Goal: Book appointment/travel/reservation

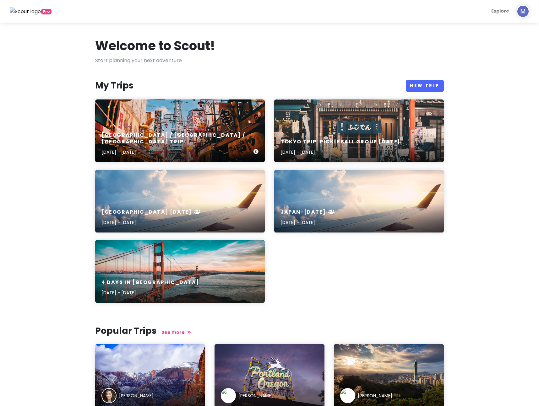
click at [177, 130] on div "[GEOGRAPHIC_DATA] / [GEOGRAPHIC_DATA] / [GEOGRAPHIC_DATA] Trip [DATE] - [DATE]" at bounding box center [180, 131] width 170 height 63
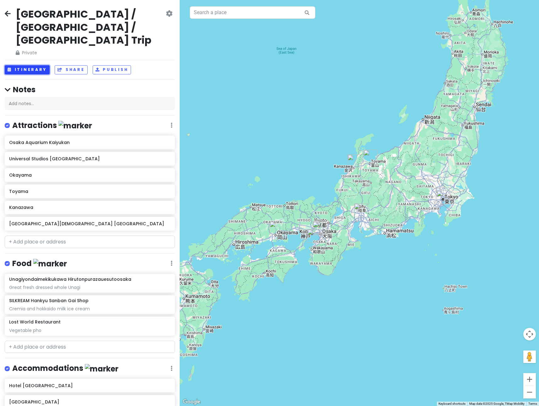
click at [39, 65] on button "Itinerary" at bounding box center [27, 69] width 45 height 9
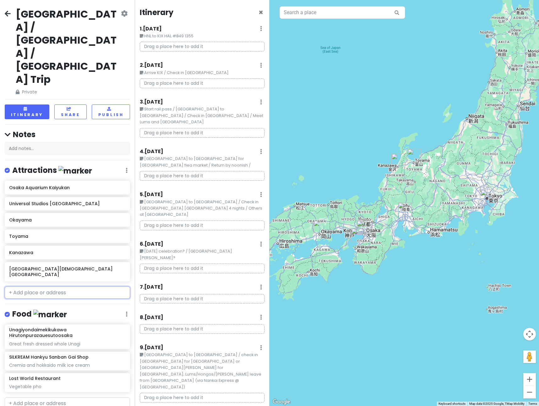
click at [23, 287] on input "text" at bounding box center [67, 293] width 125 height 13
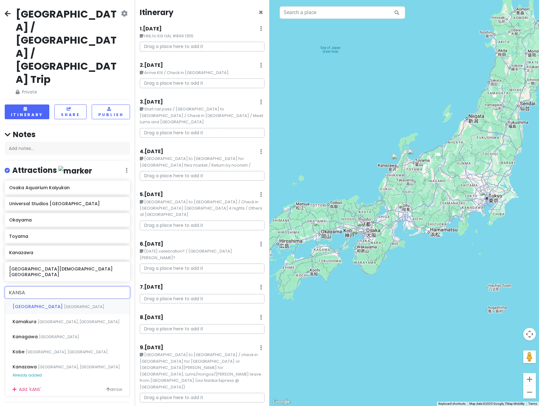
type input "KANSAI"
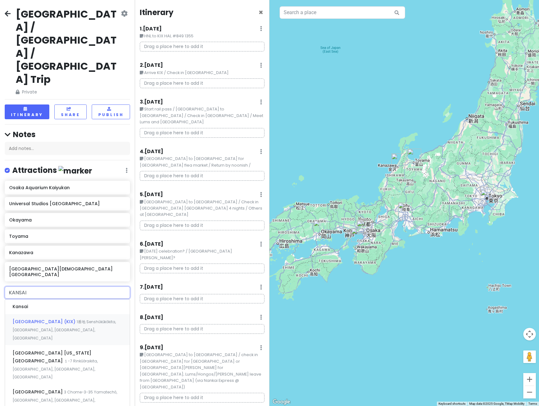
click at [58, 319] on span "[GEOGRAPHIC_DATA] (KIX)" at bounding box center [45, 322] width 64 height 6
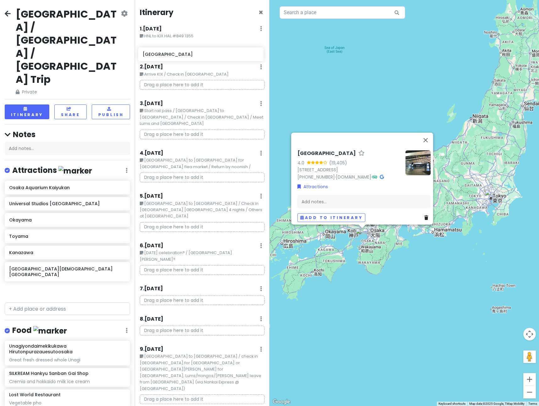
drag, startPoint x: 66, startPoint y: 229, endPoint x: 199, endPoint y: 56, distance: 218.6
click at [199, 56] on div "[GEOGRAPHIC_DATA] / [GEOGRAPHIC_DATA] / [GEOGRAPHIC_DATA] Trip Private Change D…" at bounding box center [269, 203] width 539 height 406
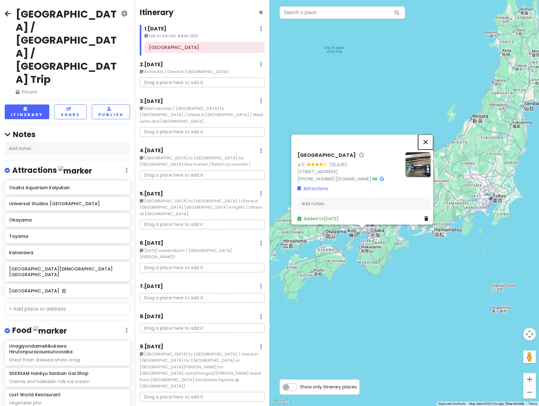
click at [431, 135] on button "Close" at bounding box center [425, 142] width 15 height 15
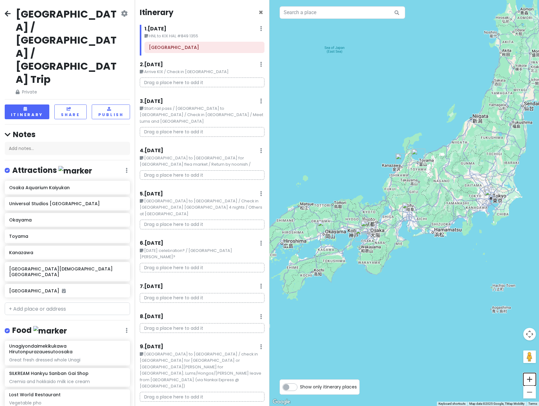
click at [530, 380] on button "Zoom in" at bounding box center [529, 379] width 13 height 13
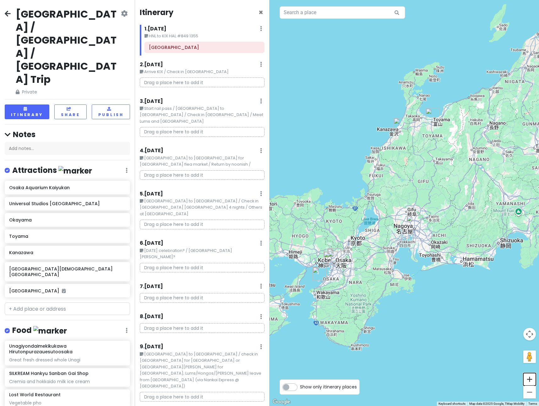
click at [530, 380] on button "Zoom in" at bounding box center [529, 379] width 13 height 13
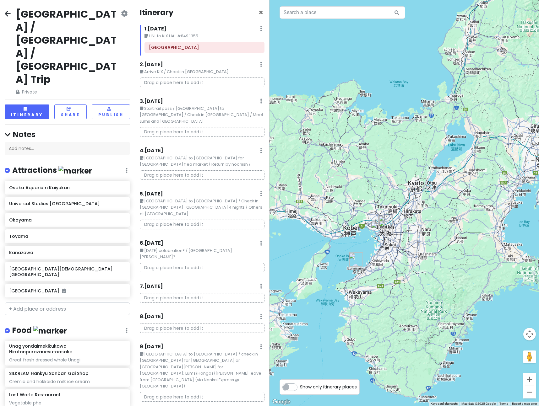
drag, startPoint x: 398, startPoint y: 340, endPoint x: 520, endPoint y: 247, distance: 153.7
click at [520, 247] on div at bounding box center [403, 203] width 269 height 406
click at [529, 381] on button "Zoom in" at bounding box center [529, 379] width 13 height 13
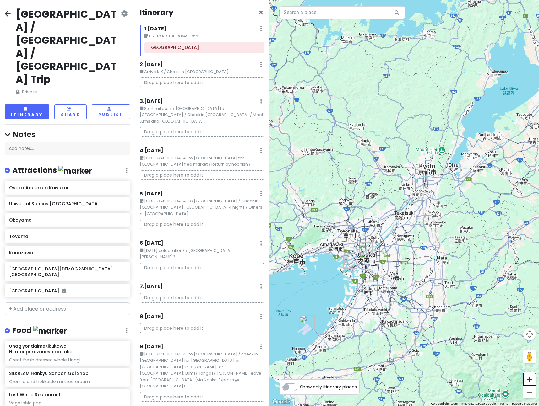
click at [529, 381] on button "Zoom in" at bounding box center [529, 379] width 13 height 13
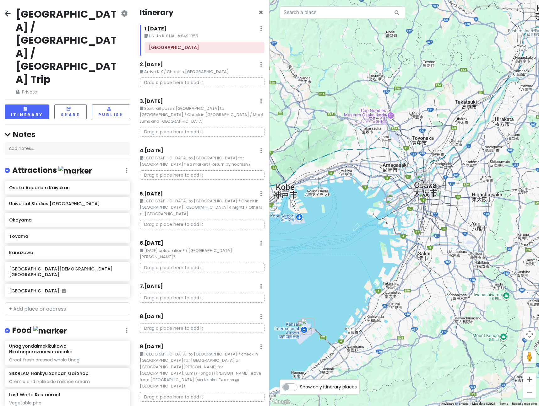
drag, startPoint x: 438, startPoint y: 333, endPoint x: 537, endPoint y: 208, distance: 159.6
click at [537, 208] on div at bounding box center [403, 203] width 269 height 406
click at [528, 382] on button "Zoom in" at bounding box center [529, 379] width 13 height 13
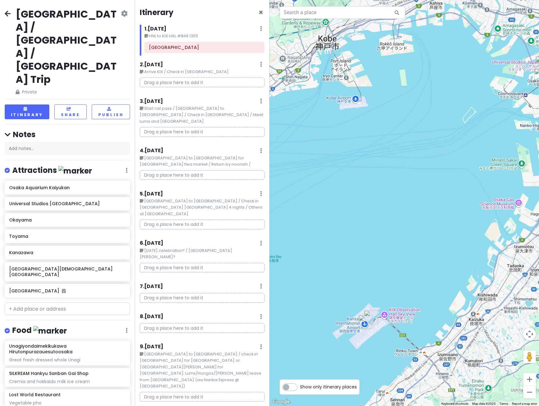
drag, startPoint x: 398, startPoint y: 306, endPoint x: 559, endPoint y: 168, distance: 211.9
click at [539, 168] on html "[GEOGRAPHIC_DATA] / [GEOGRAPHIC_DATA] / [GEOGRAPHIC_DATA] Trip Private Change D…" at bounding box center [269, 203] width 539 height 406
click at [371, 316] on img "Kansai International Airport" at bounding box center [365, 322] width 14 height 14
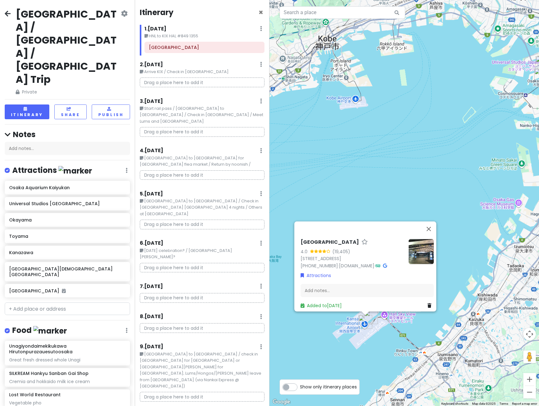
click at [371, 318] on img "Kansai International Airport" at bounding box center [365, 322] width 14 height 14
click at [370, 314] on img "Hotel Nikko Kansai Airport" at bounding box center [371, 318] width 14 height 14
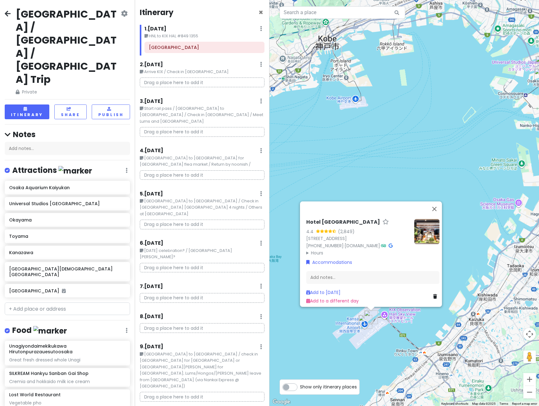
click at [356, 219] on h6 "Hotel [GEOGRAPHIC_DATA]" at bounding box center [343, 222] width 74 height 7
click at [461, 231] on div "Hotel [PERSON_NAME][GEOGRAPHIC_DATA] 4.4 (2,849) 1番地 [GEOGRAPHIC_DATA], [GEOGRA…" at bounding box center [403, 203] width 269 height 406
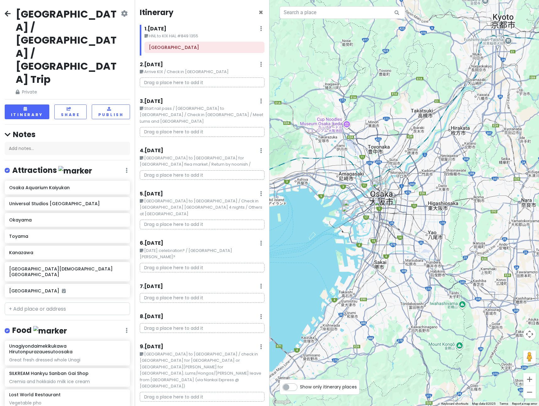
drag, startPoint x: 467, startPoint y: 274, endPoint x: 355, endPoint y: 350, distance: 135.2
click at [355, 350] on div at bounding box center [403, 203] width 269 height 406
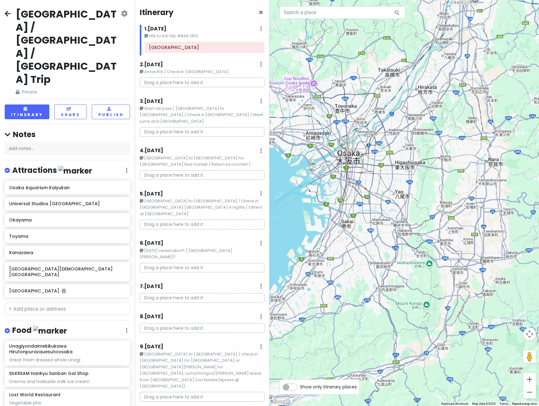
drag, startPoint x: 499, startPoint y: 245, endPoint x: 463, endPoint y: 206, distance: 52.9
click at [463, 206] on div at bounding box center [403, 203] width 269 height 406
click at [346, 166] on img "HOTEL ROYAL CLASSIC OSAKA" at bounding box center [348, 166] width 14 height 14
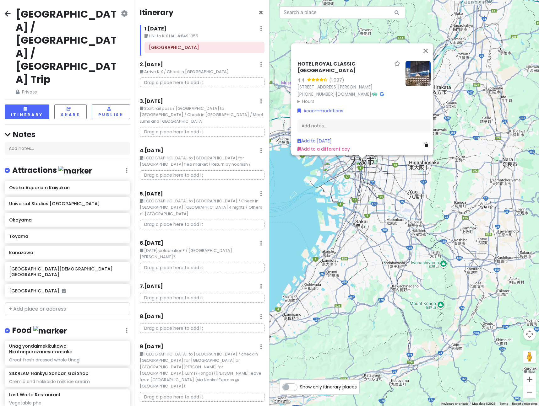
click at [426, 203] on div "HOTEL ROYAL CLASSIC OSAKA 4.4 (1,097) 4-chōme-3-3 Namba, [GEOGRAPHIC_DATA][PERS…" at bounding box center [403, 203] width 269 height 406
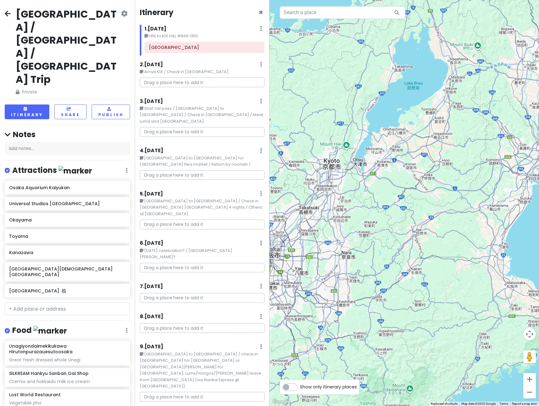
drag, startPoint x: 414, startPoint y: 257, endPoint x: 290, endPoint y: 329, distance: 143.4
click at [290, 329] on div at bounding box center [403, 203] width 269 height 406
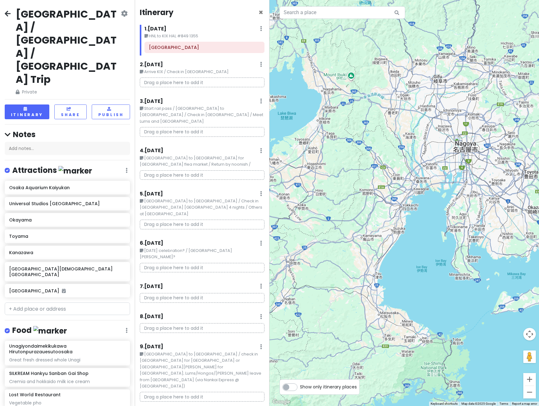
drag, startPoint x: 389, startPoint y: 280, endPoint x: 262, endPoint y: 310, distance: 130.7
click at [262, 310] on div "[GEOGRAPHIC_DATA] / [GEOGRAPHIC_DATA] / [GEOGRAPHIC_DATA] Trip Private Change D…" at bounding box center [269, 203] width 539 height 406
click at [70, 303] on input "text" at bounding box center [67, 309] width 125 height 13
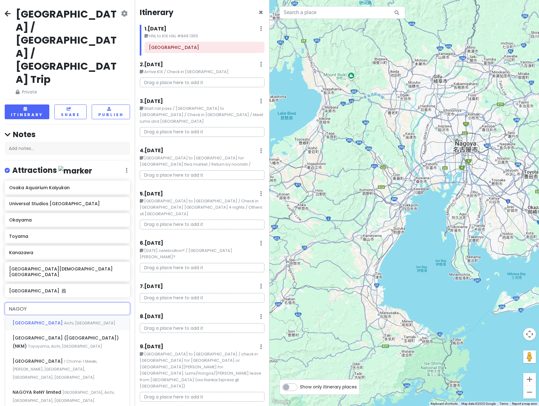
type input "[GEOGRAPHIC_DATA]"
click at [63, 359] on span "1 Chome-1 Meieki, [PERSON_NAME], [GEOGRAPHIC_DATA], [GEOGRAPHIC_DATA], [GEOGRAP…" at bounding box center [55, 369] width 84 height 21
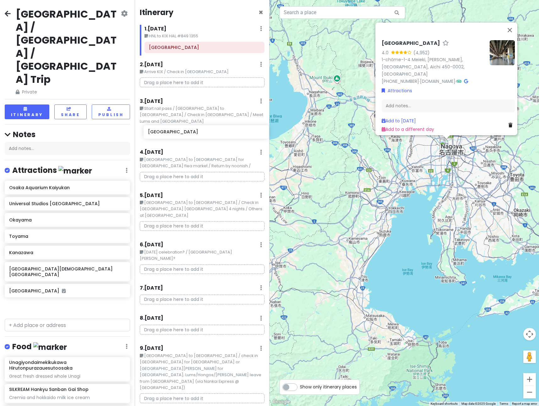
drag, startPoint x: 64, startPoint y: 247, endPoint x: 202, endPoint y: 137, distance: 177.2
click at [202, 137] on div "[GEOGRAPHIC_DATA] / [GEOGRAPHIC_DATA] / [GEOGRAPHIC_DATA] Trip Private Change D…" at bounding box center [269, 203] width 539 height 406
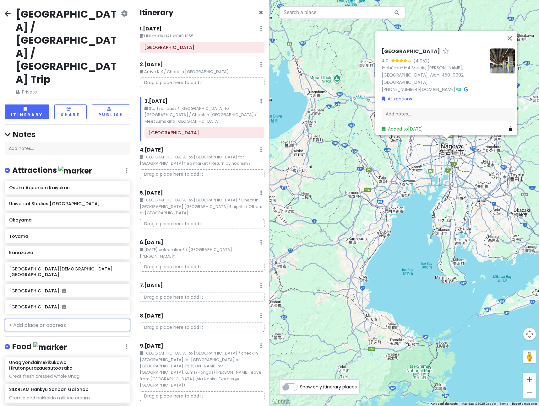
click at [59, 319] on input "text" at bounding box center [67, 325] width 125 height 13
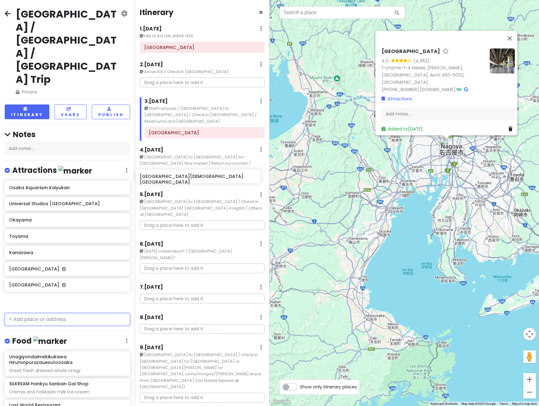
drag, startPoint x: 65, startPoint y: 212, endPoint x: 195, endPoint y: 179, distance: 134.9
click at [195, 179] on div "[GEOGRAPHIC_DATA] / [GEOGRAPHIC_DATA] / [GEOGRAPHIC_DATA] Trip Private Change D…" at bounding box center [269, 203] width 539 height 406
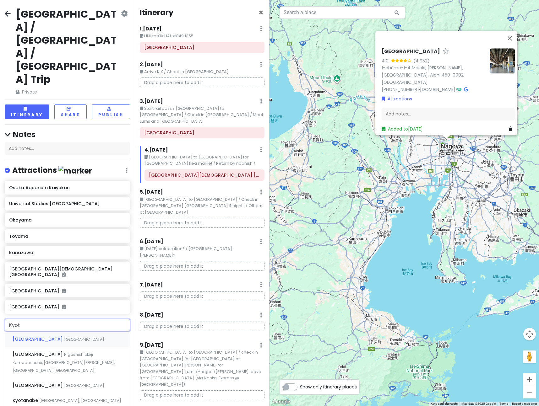
type input "[GEOGRAPHIC_DATA]"
click at [107, 352] on span "Higashishiokōji Kamadonochō, [GEOGRAPHIC_DATA][PERSON_NAME], [GEOGRAPHIC_DATA],…" at bounding box center [64, 362] width 102 height 21
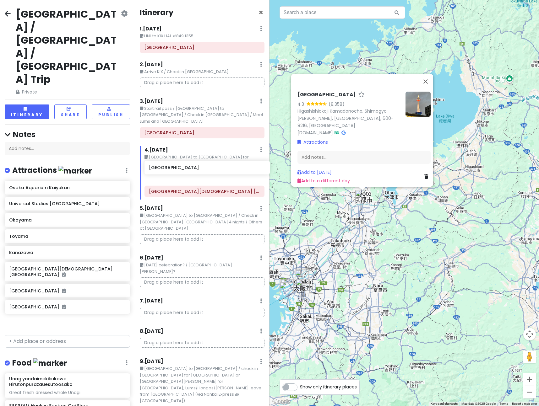
drag, startPoint x: 73, startPoint y: 263, endPoint x: 213, endPoint y: 171, distance: 167.0
click at [213, 171] on div "[GEOGRAPHIC_DATA] / [GEOGRAPHIC_DATA] / [GEOGRAPHIC_DATA] Trip Private Change D…" at bounding box center [269, 203] width 539 height 406
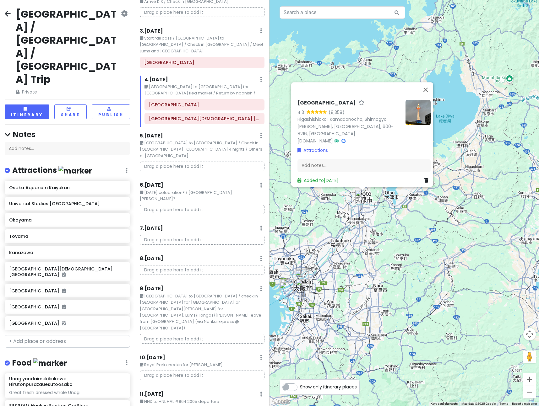
scroll to position [75, 0]
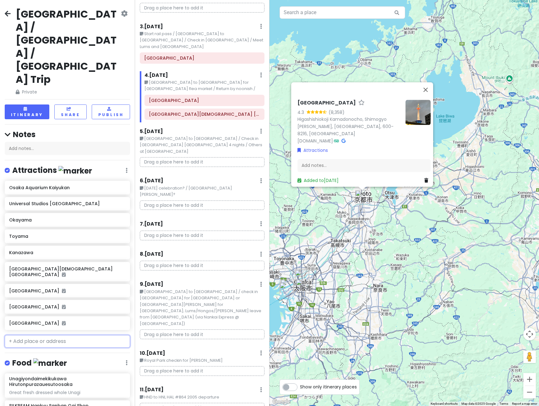
click at [57, 335] on input "text" at bounding box center [67, 341] width 125 height 13
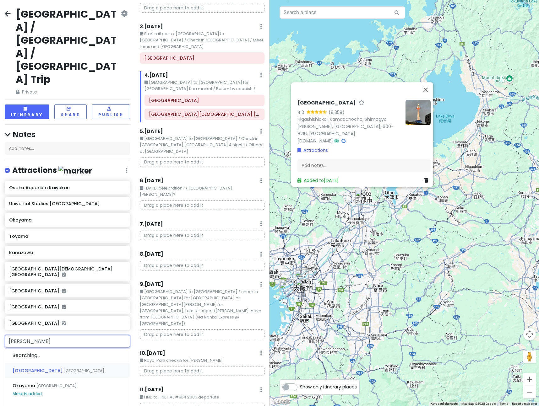
type input "[GEOGRAPHIC_DATA]"
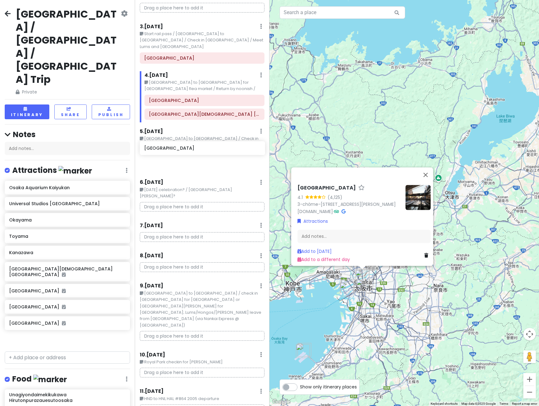
drag, startPoint x: 59, startPoint y: 277, endPoint x: 193, endPoint y: 151, distance: 183.5
click at [193, 151] on div "[GEOGRAPHIC_DATA] / [GEOGRAPHIC_DATA] / [GEOGRAPHIC_DATA] Trip Private Change D…" at bounding box center [269, 203] width 539 height 406
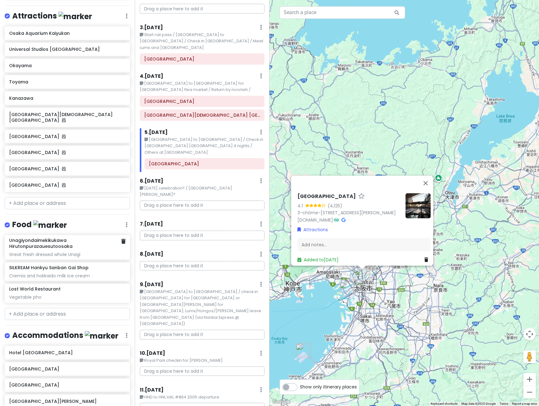
scroll to position [159, 0]
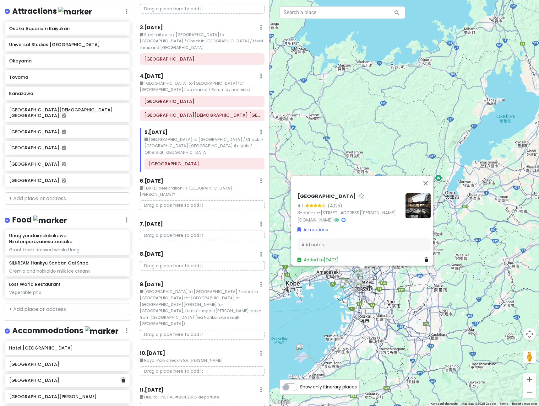
click at [83, 378] on h6 "[GEOGRAPHIC_DATA]" at bounding box center [65, 381] width 112 height 6
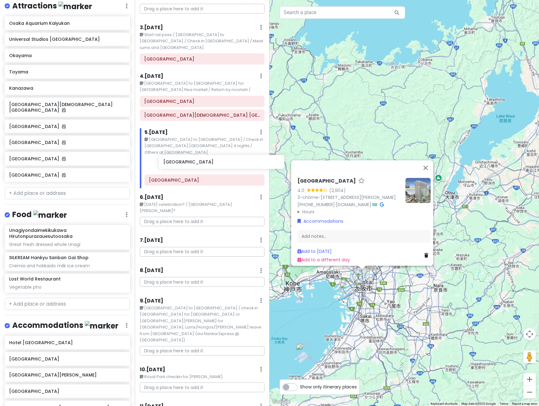
scroll to position [75, 0]
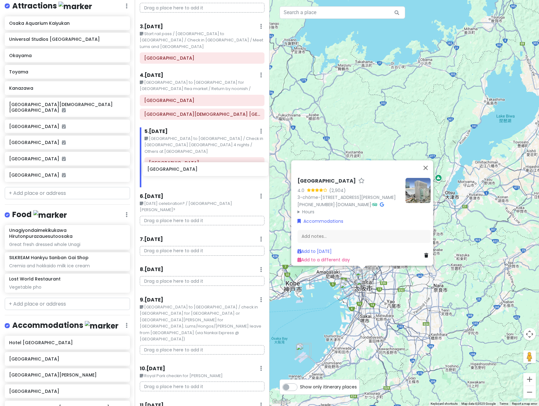
drag, startPoint x: 83, startPoint y: 317, endPoint x: 221, endPoint y: 171, distance: 201.0
click at [221, 171] on div "[GEOGRAPHIC_DATA] / [GEOGRAPHIC_DATA] / [GEOGRAPHIC_DATA] Trip Private Change D…" at bounding box center [269, 203] width 539 height 406
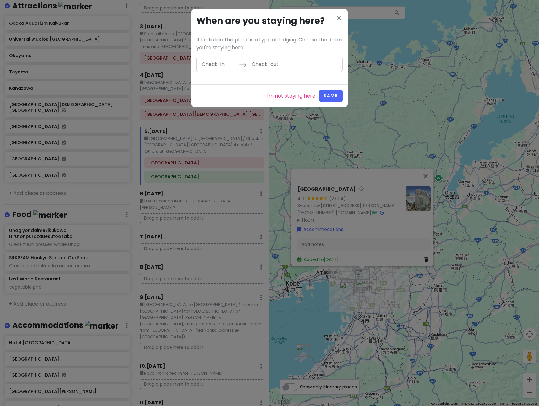
click at [232, 65] on input "Check-in" at bounding box center [218, 64] width 41 height 14
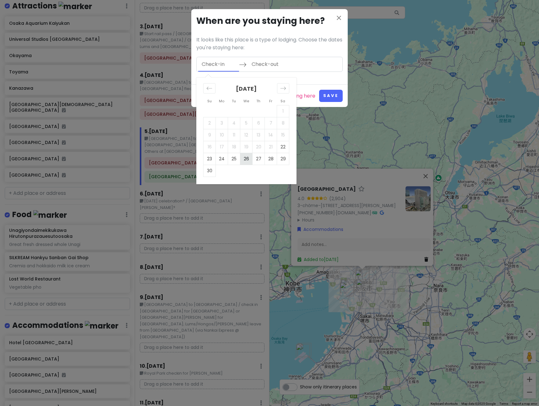
click at [243, 161] on td "26" at bounding box center [246, 159] width 12 height 12
type input "[DATE]"
click at [212, 171] on td "30" at bounding box center [209, 171] width 12 height 12
type input "[DATE]"
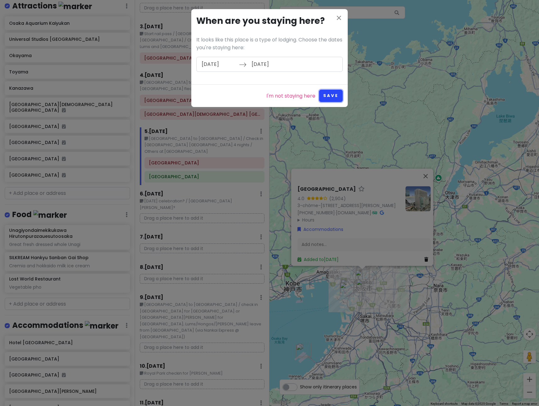
click at [326, 96] on button "Save" at bounding box center [331, 96] width 24 height 12
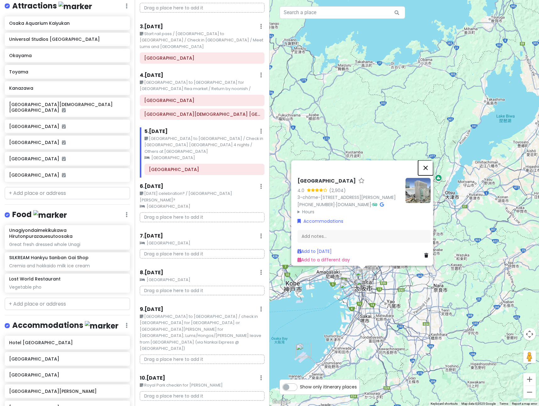
click at [429, 160] on button "Close" at bounding box center [425, 167] width 15 height 15
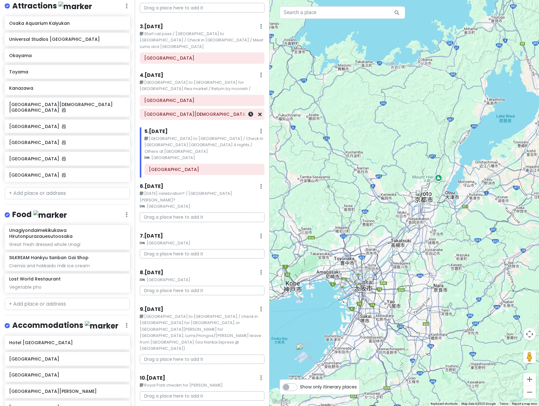
click at [227, 111] on h6 "[GEOGRAPHIC_DATA][DEMOGRAPHIC_DATA] [GEOGRAPHIC_DATA]" at bounding box center [202, 114] width 116 height 6
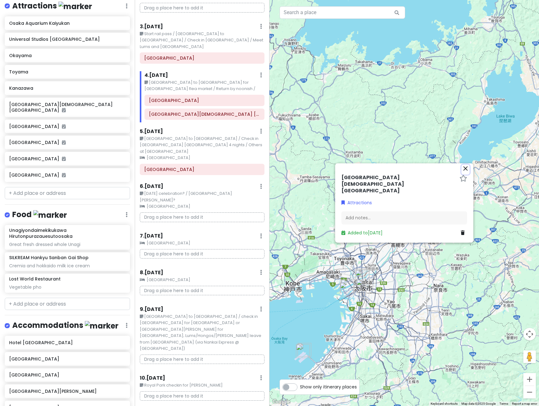
click at [465, 172] on icon "close" at bounding box center [466, 169] width 8 height 8
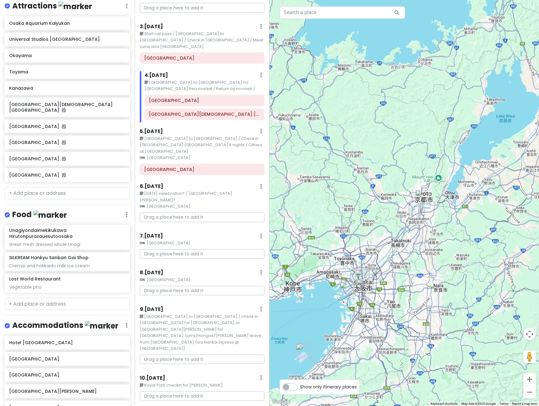
click at [420, 197] on img "Kyoto Station" at bounding box center [422, 197] width 14 height 14
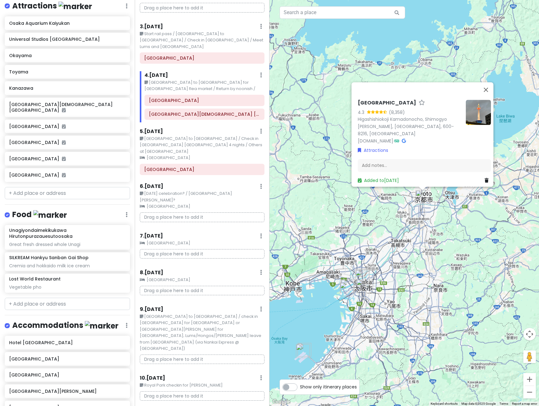
click at [441, 219] on div "[GEOGRAPHIC_DATA] 4.3 (8,358) Higashishiokoji Kamadonocho, [GEOGRAPHIC_DATA][PE…" at bounding box center [403, 203] width 269 height 406
